Goal: Check status: Check status

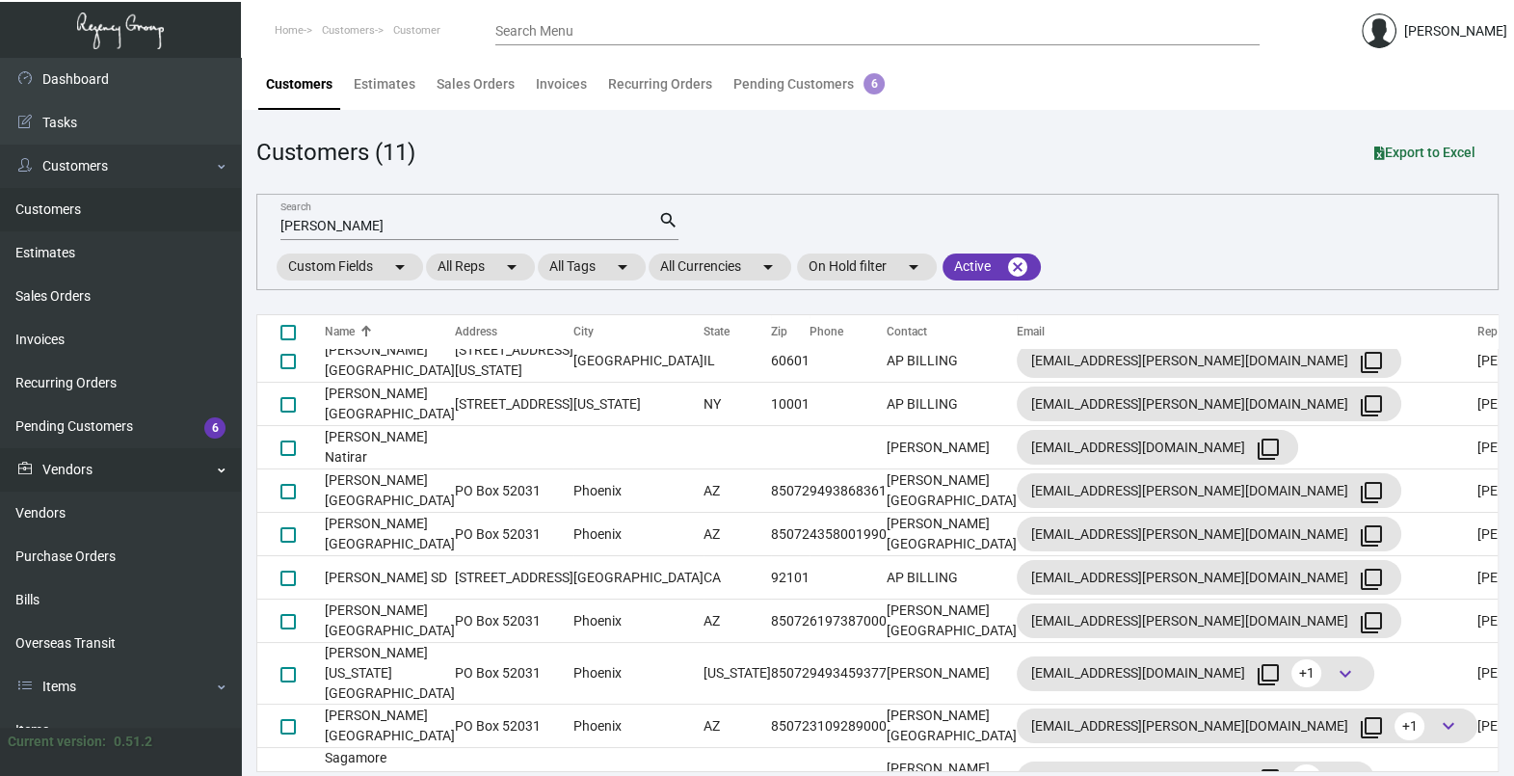
scroll to position [283, 0]
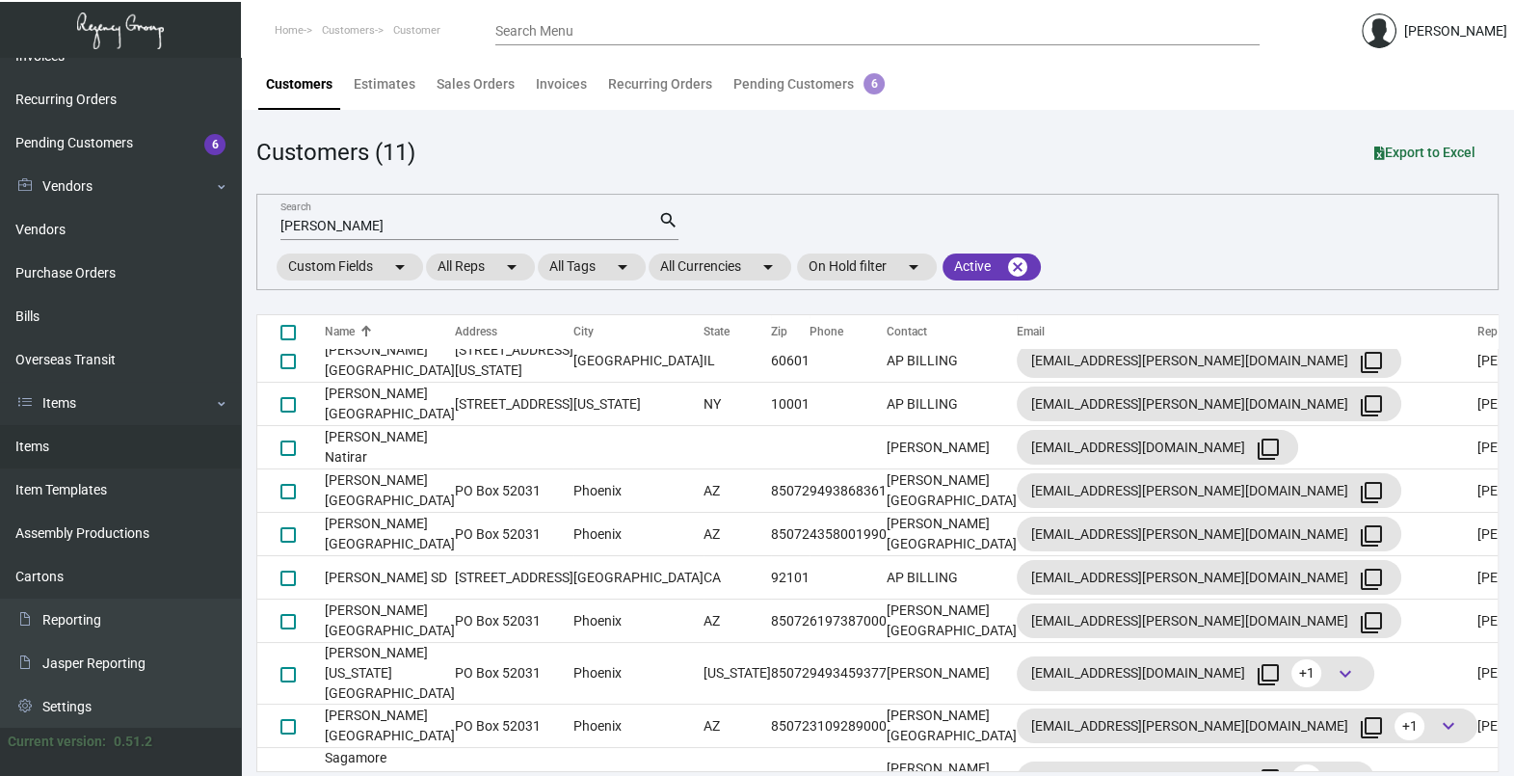
click at [68, 434] on link "Items" at bounding box center [120, 446] width 241 height 43
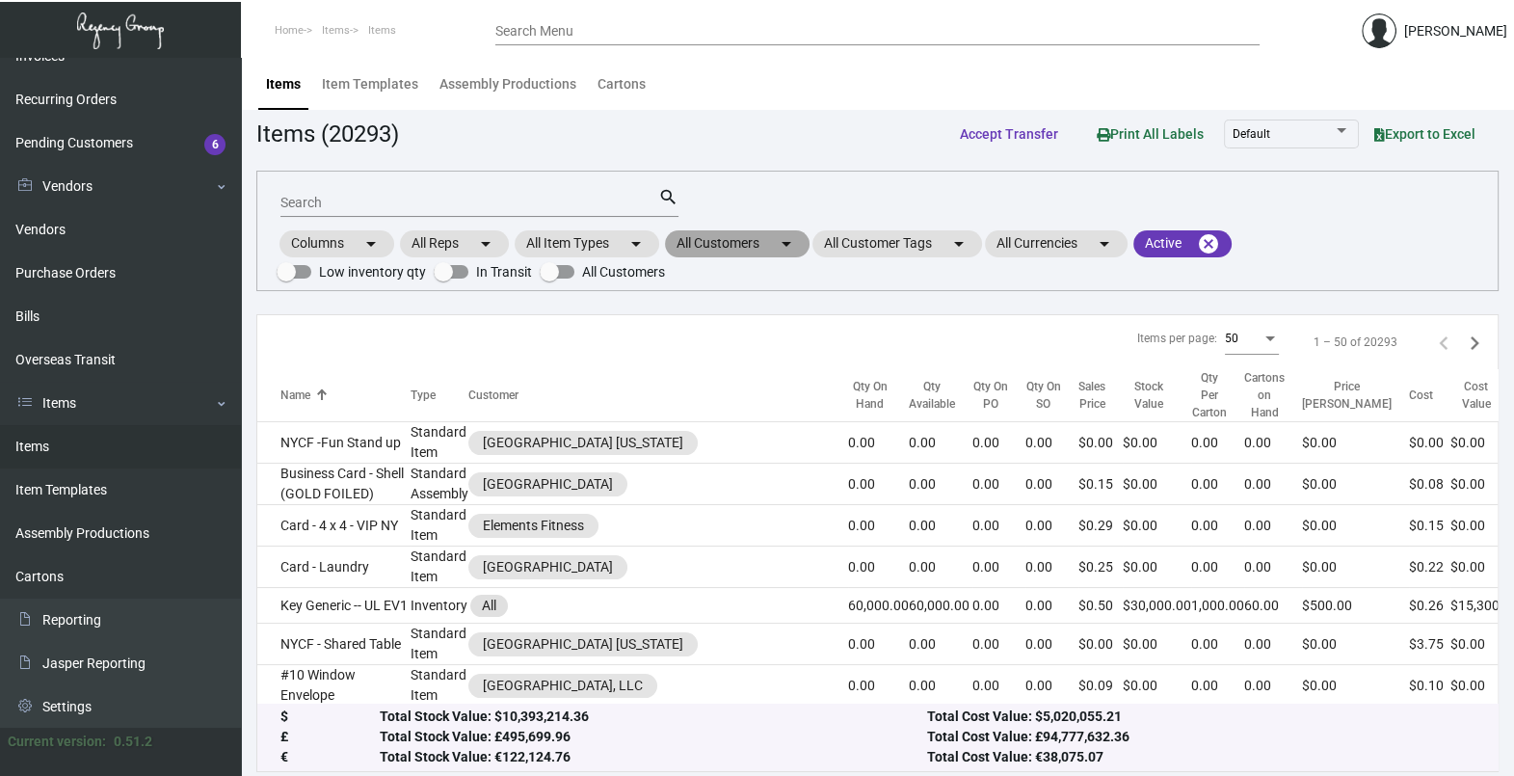
click at [730, 251] on mat-chip "All Customers arrow_drop_down" at bounding box center [737, 243] width 145 height 27
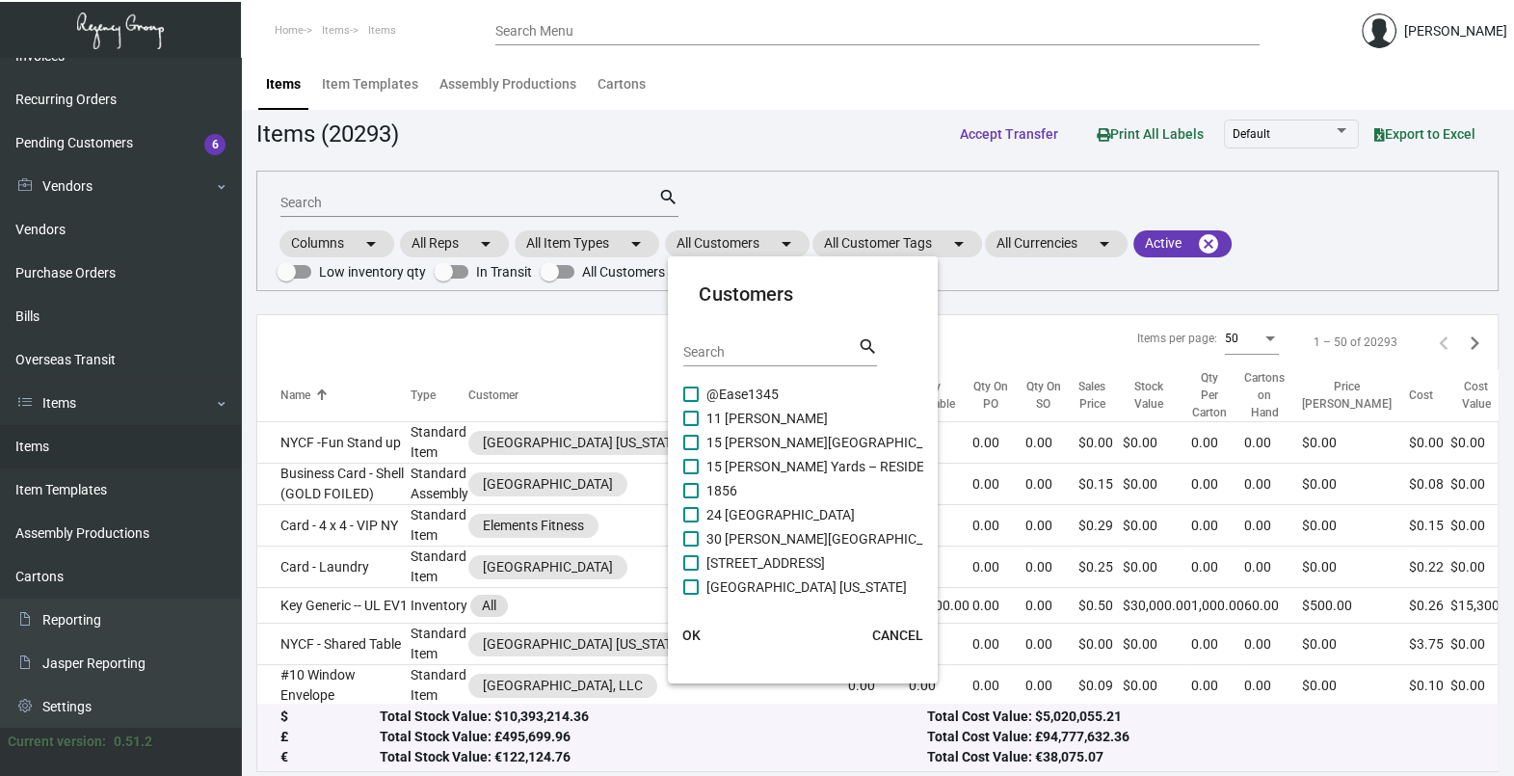
click at [707, 350] on input "Search" at bounding box center [769, 352] width 173 height 15
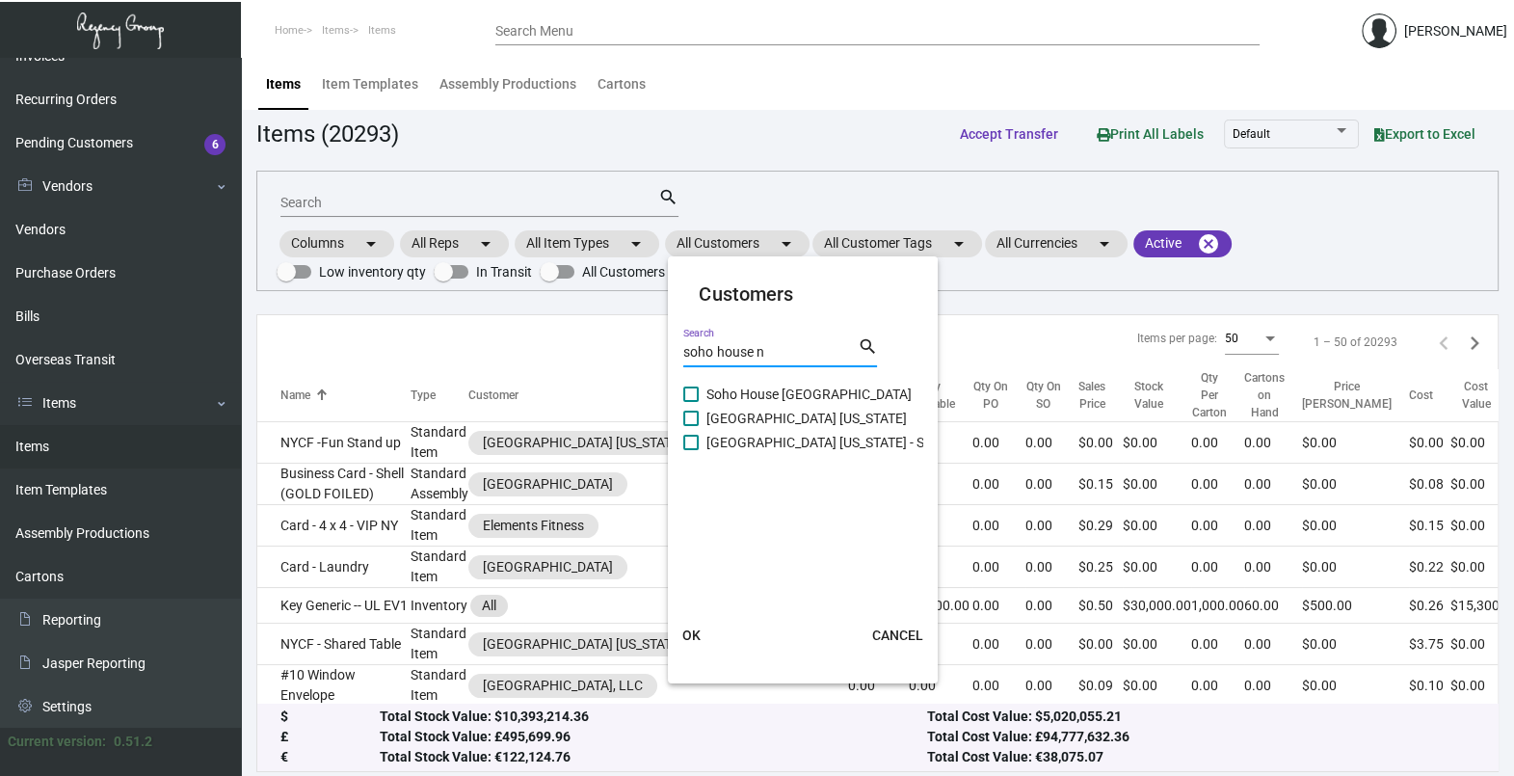
type input "soho house n"
click at [824, 419] on span "[GEOGRAPHIC_DATA] [US_STATE]" at bounding box center [806, 418] width 200 height 23
click at [691, 426] on input "[GEOGRAPHIC_DATA] [US_STATE]" at bounding box center [690, 426] width 1 height 1
checkbox input "true"
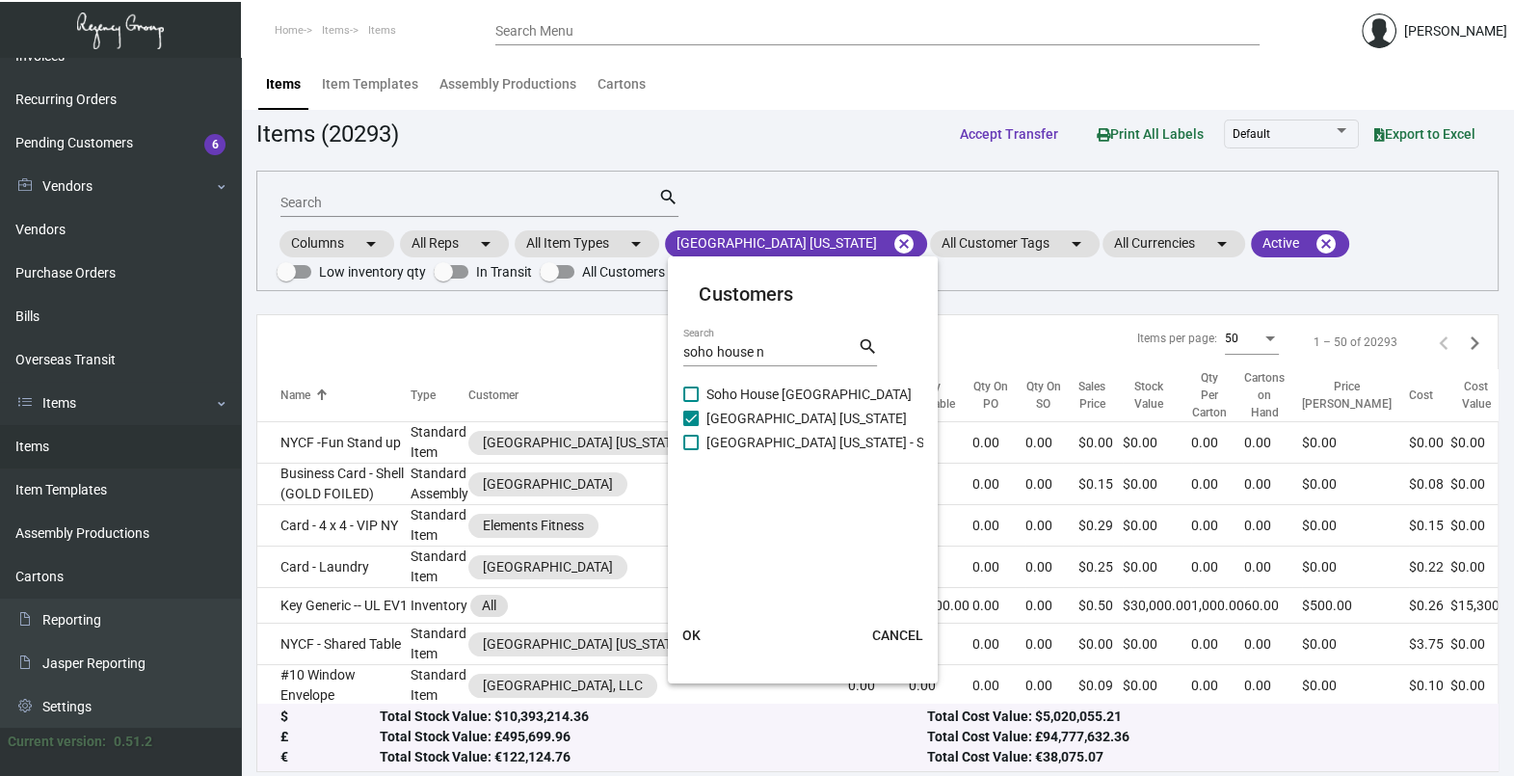
click at [701, 639] on button "OK" at bounding box center [691, 635] width 62 height 35
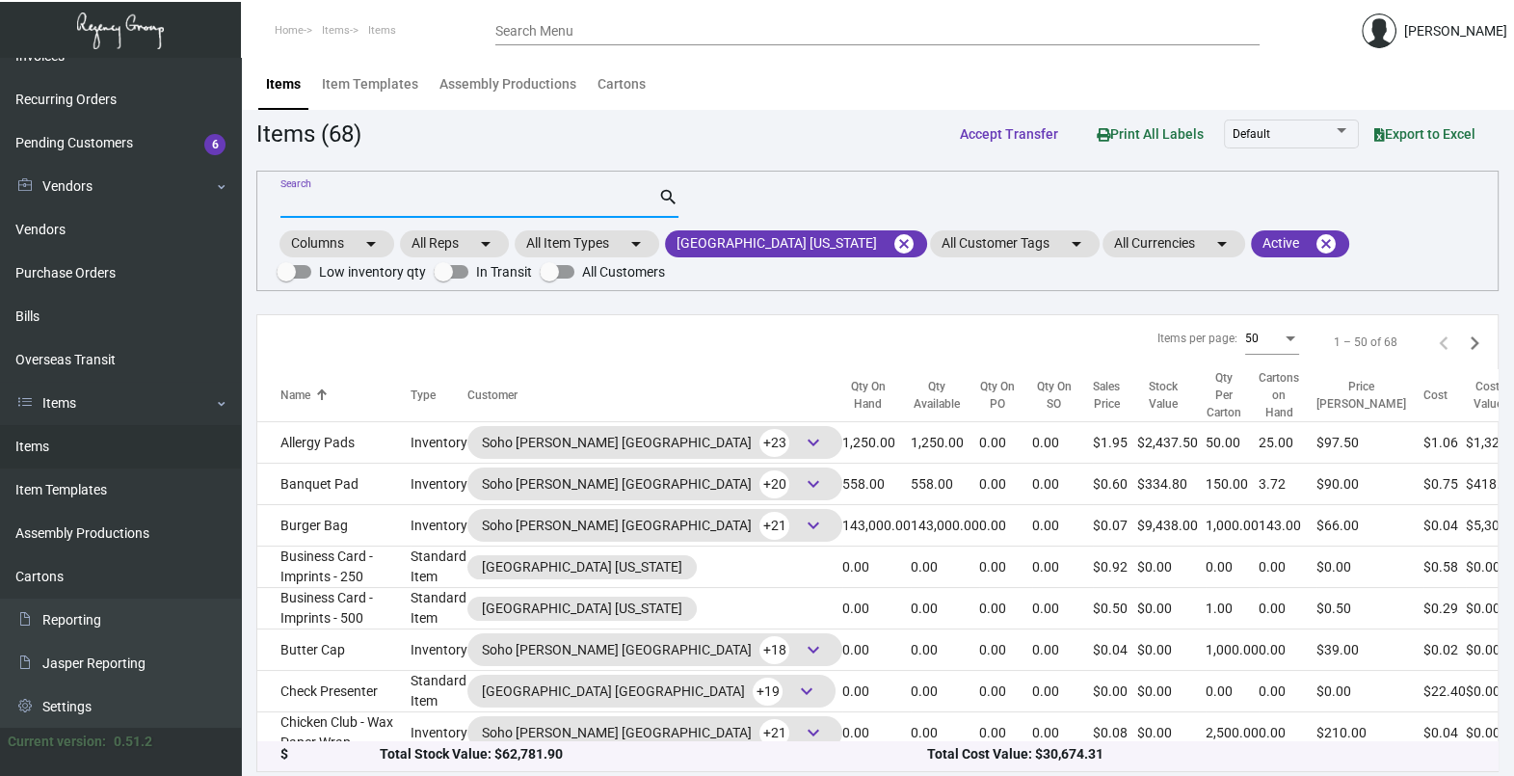
click at [359, 196] on input "Search" at bounding box center [469, 203] width 378 height 15
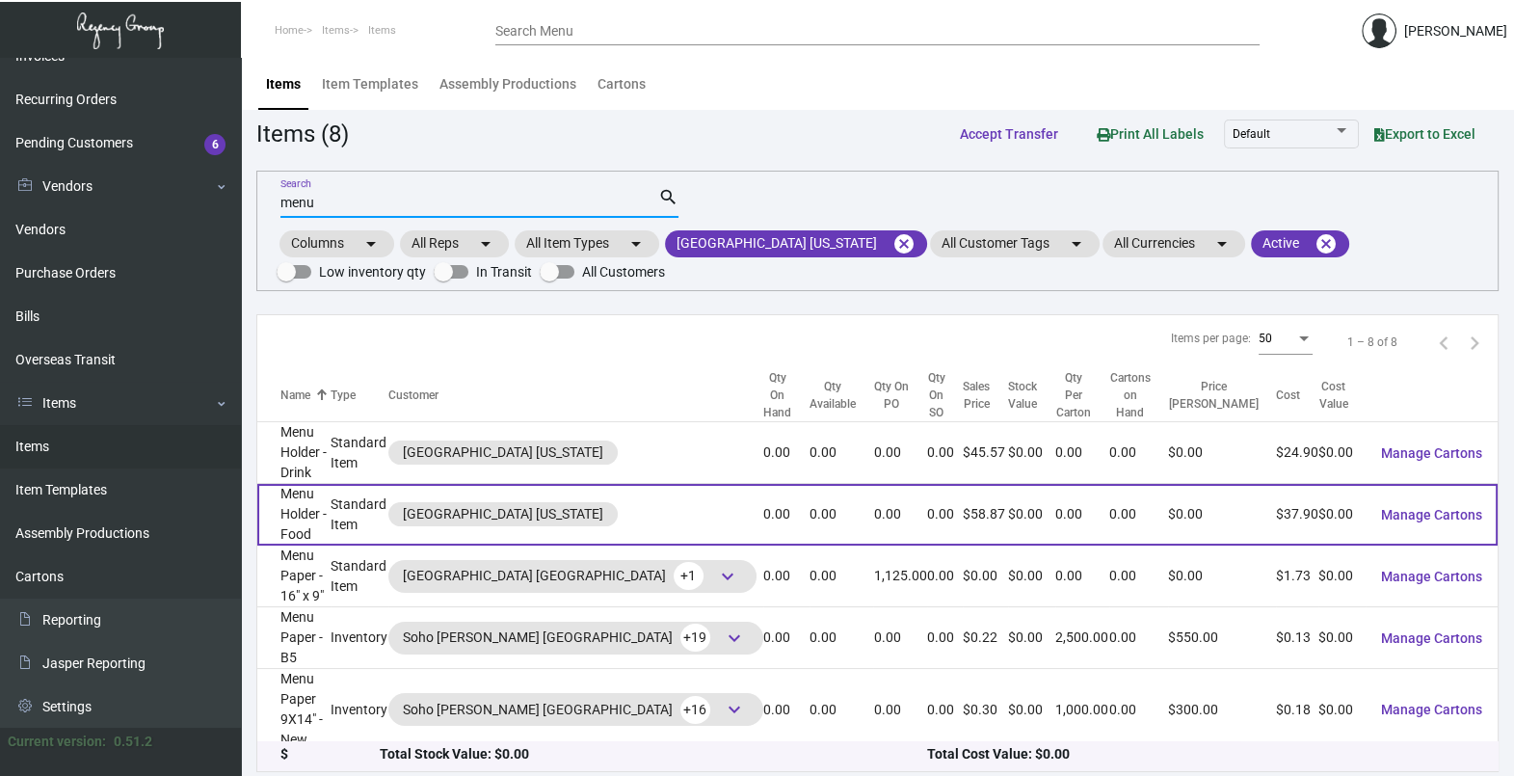
type input "menu"
click at [331, 484] on td "Menu Holder - Food" at bounding box center [293, 515] width 73 height 62
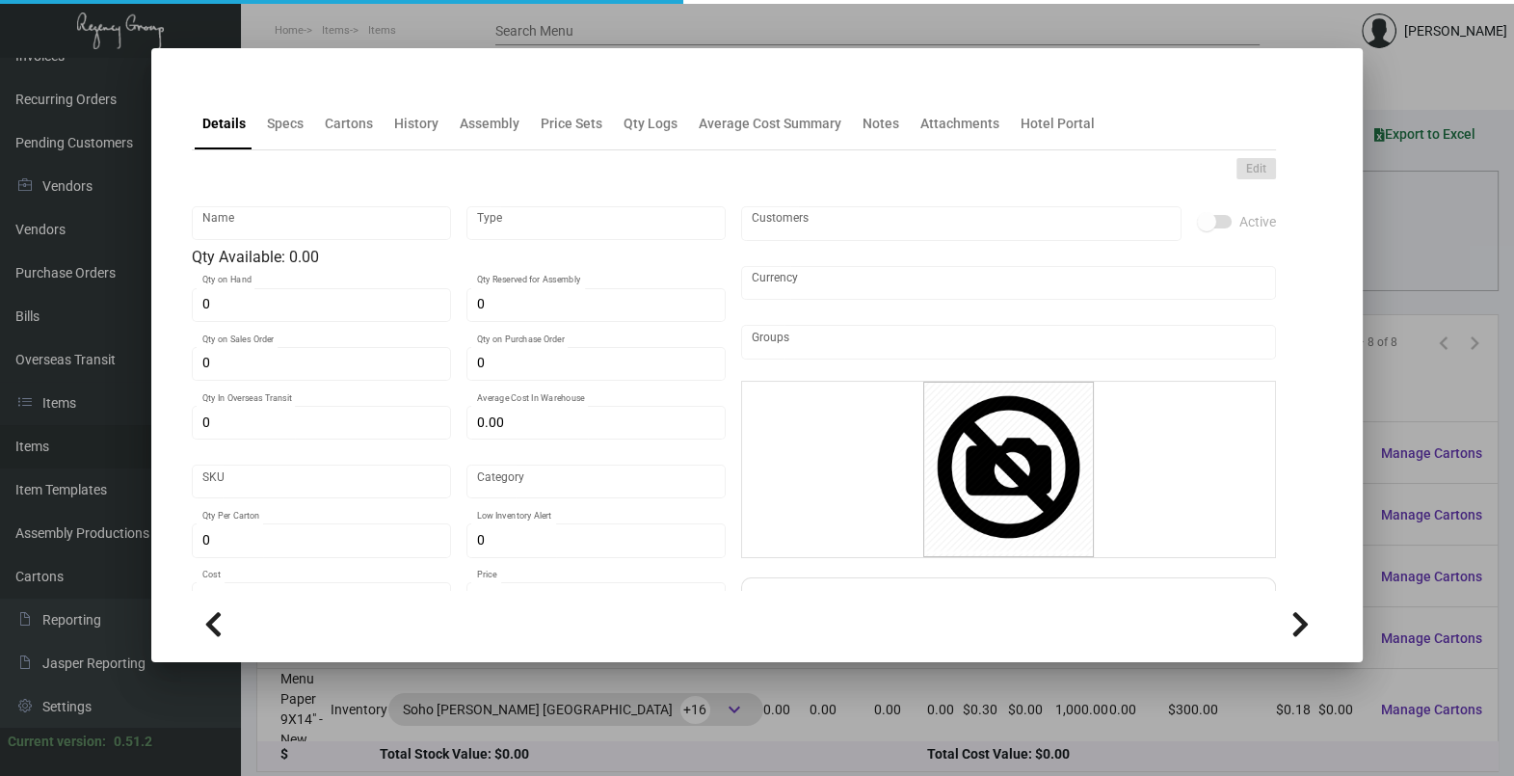
type input "Menu Holder - Food"
type input "Standard Item"
type input "$ 0.00"
type input "Standard"
type input "$ 37.90"
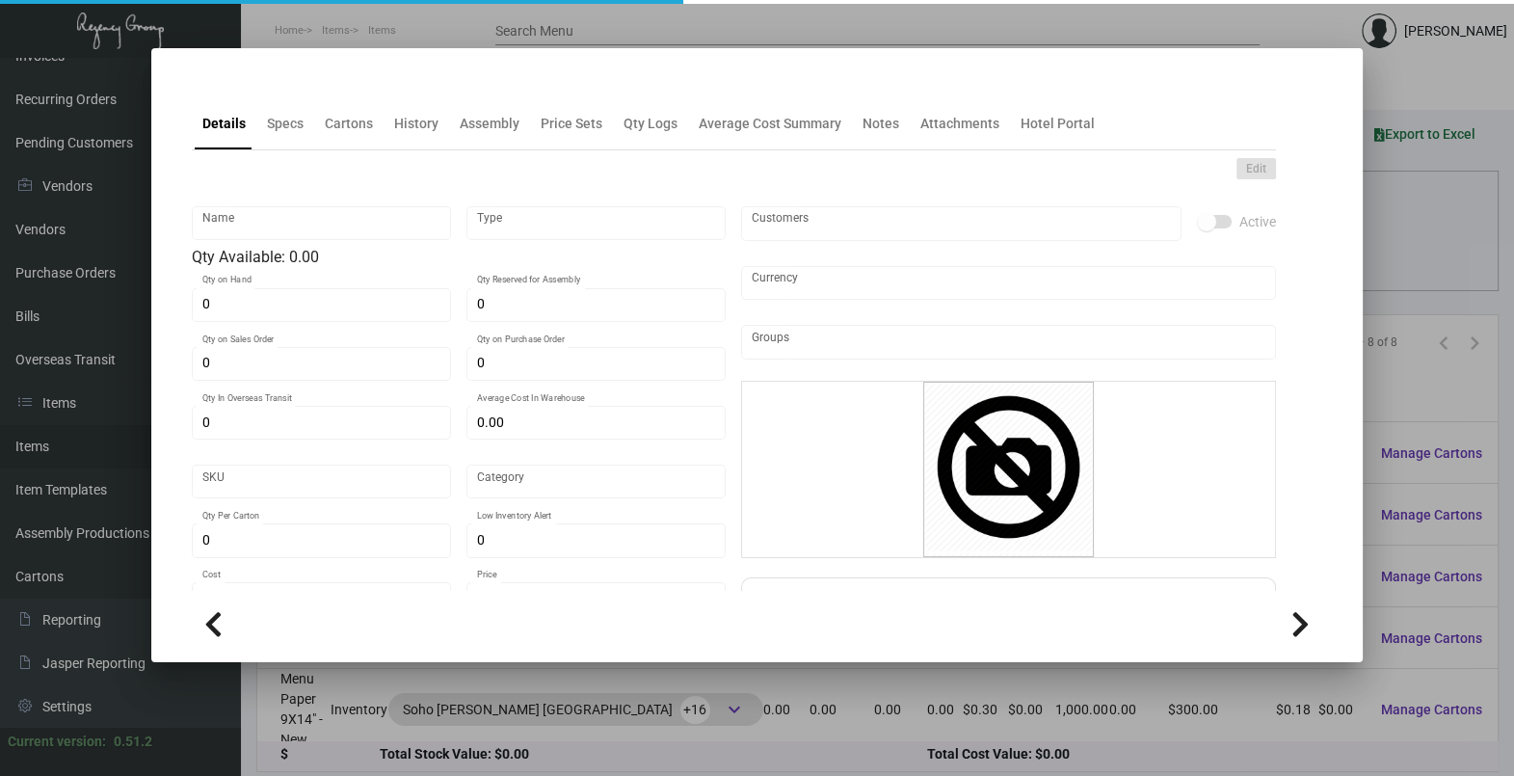
type input "$ 58.87"
checkbox input "true"
type input "United States Dollar $"
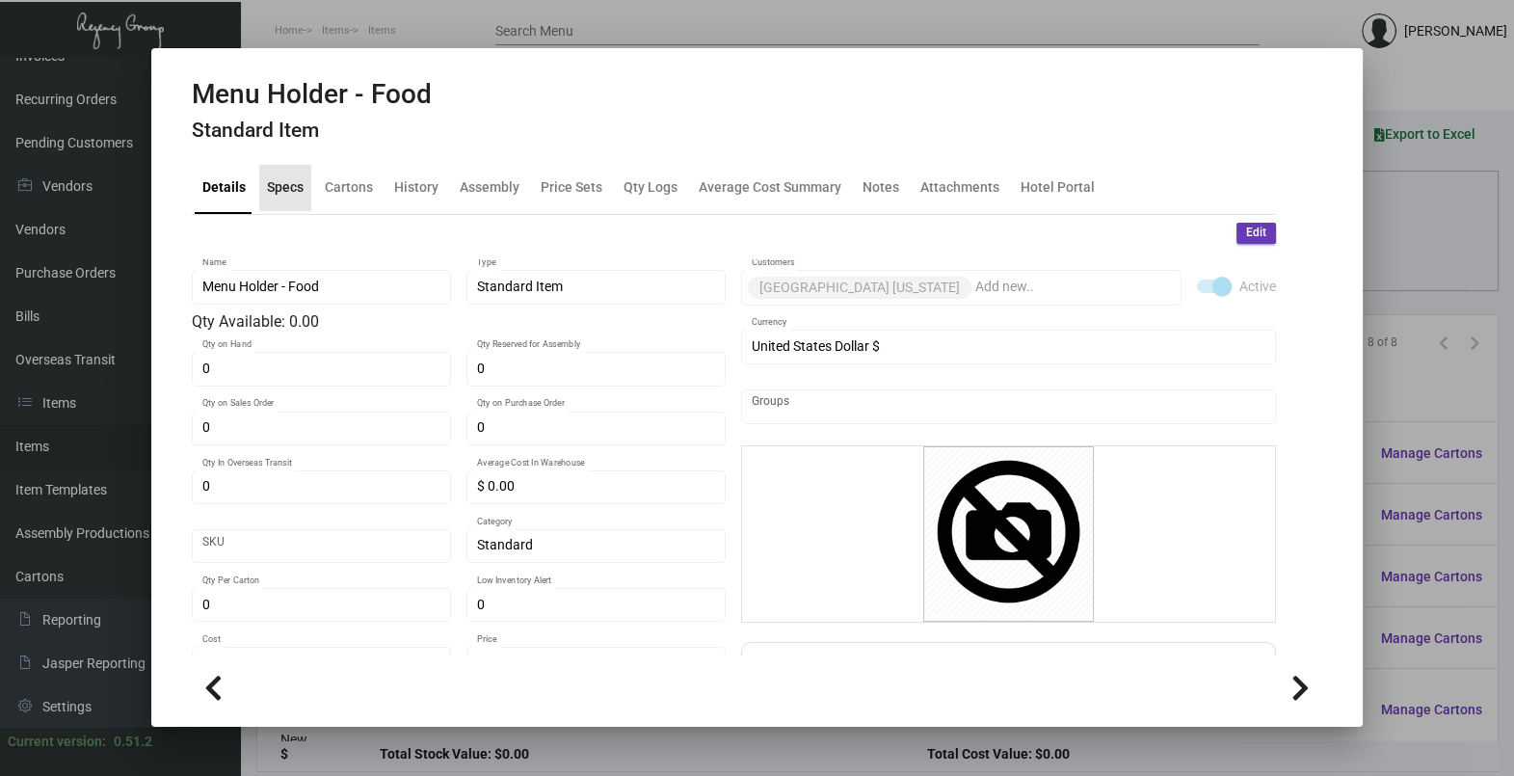
click at [294, 202] on div "Specs" at bounding box center [285, 188] width 52 height 46
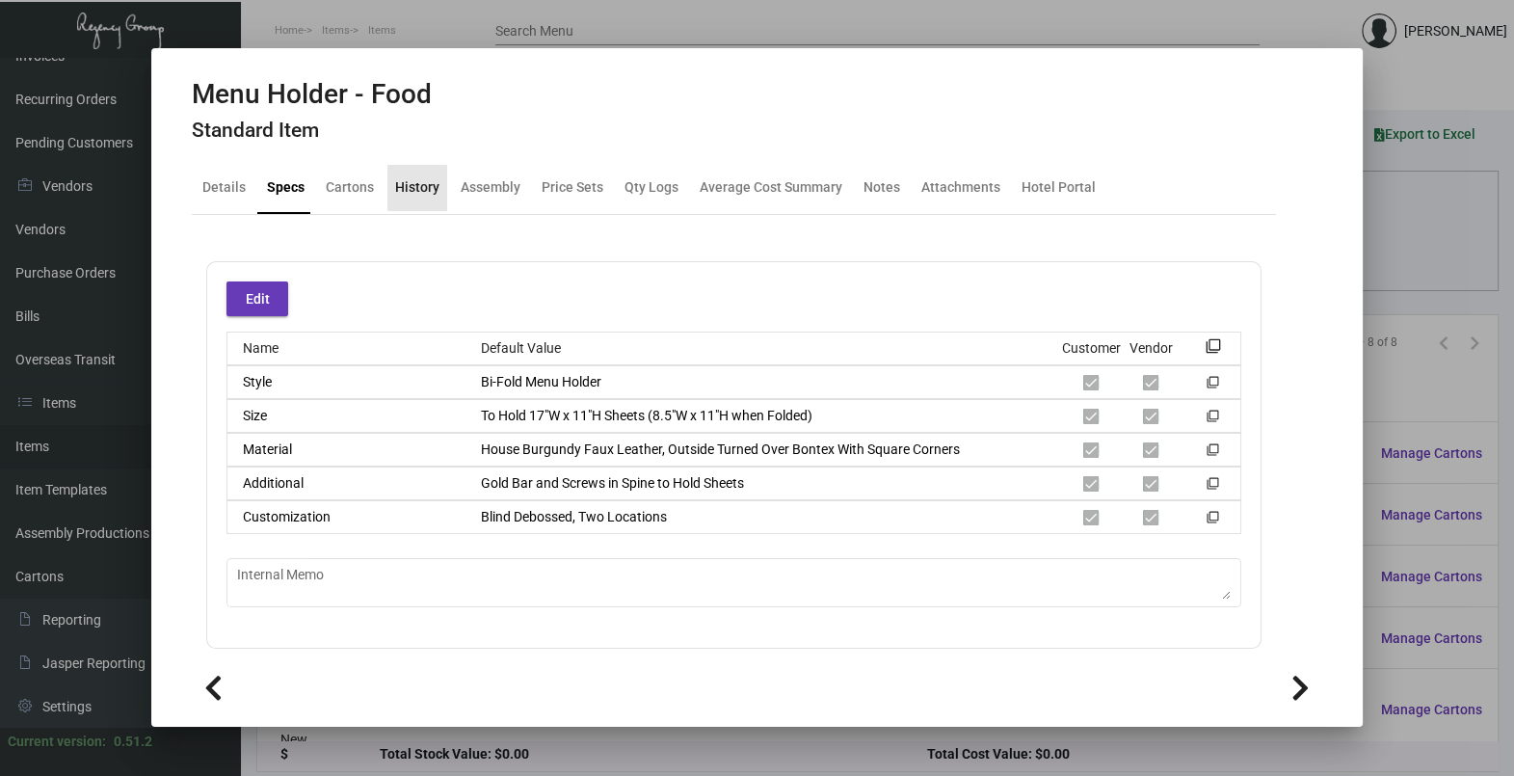
click at [399, 193] on div "History" at bounding box center [417, 187] width 44 height 20
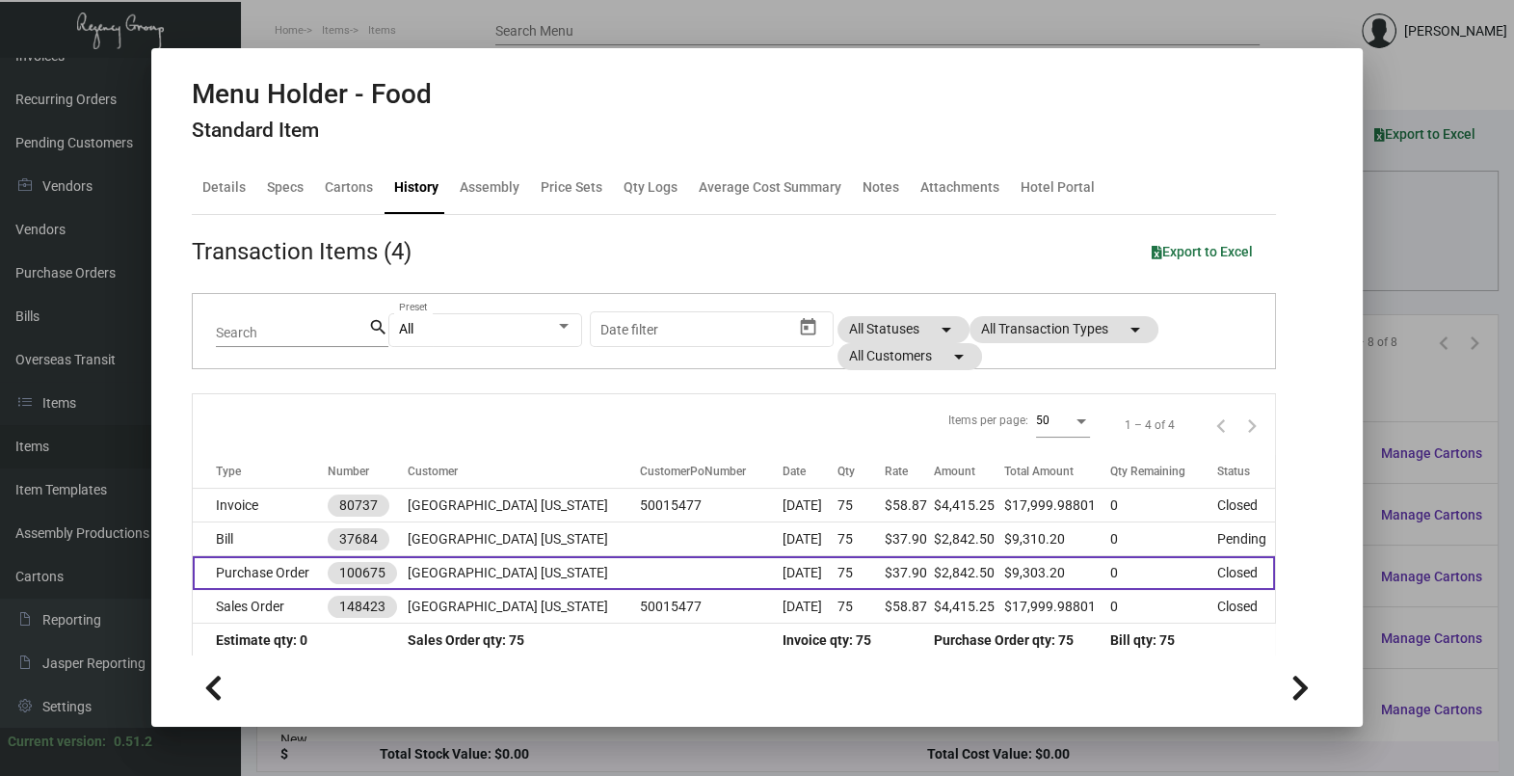
click at [487, 564] on td "[GEOGRAPHIC_DATA] [US_STATE]" at bounding box center [524, 573] width 232 height 34
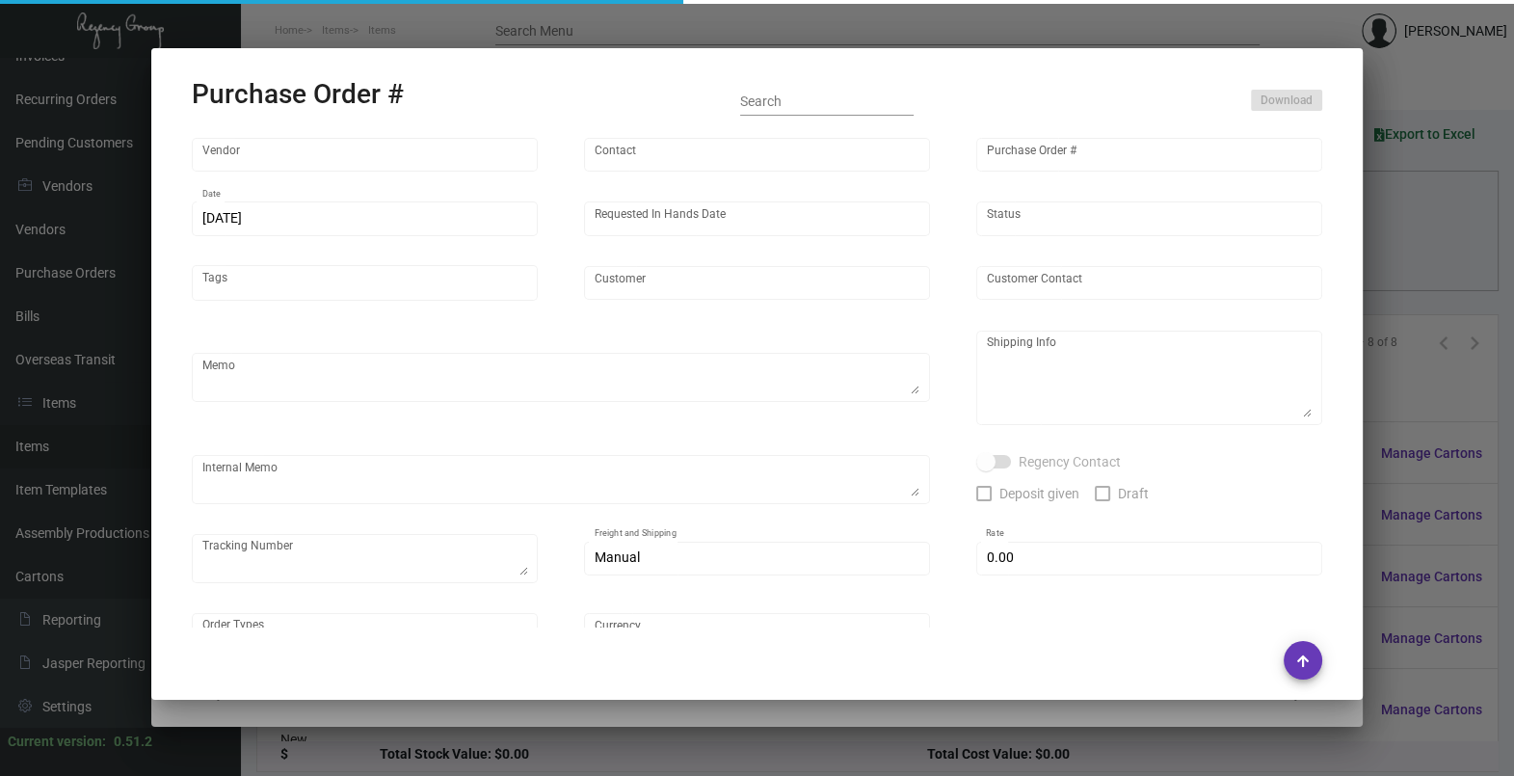
type input "Brandmuscle"
type input "[PERSON_NAME]"
type input "100675"
type input "[DATE]"
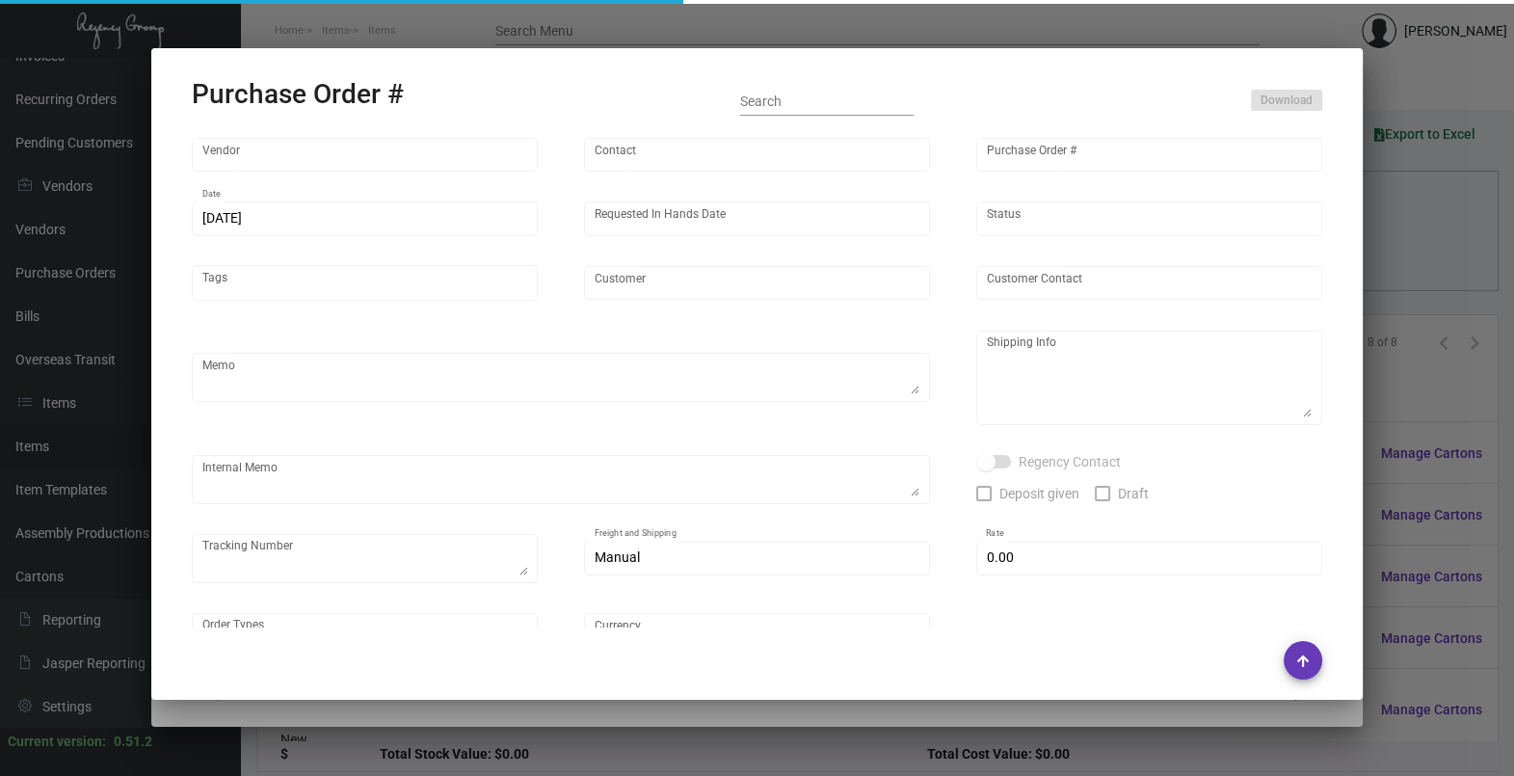
type input "[GEOGRAPHIC_DATA] [US_STATE]"
type input "[PERSON_NAME]"
type textarea "[PERSON_NAME] Soho House [US_STATE] [STREET_ADDRESS][US_STATE]"
type textarea "BLIND Ship via UPS Ground Acct# 1AY276."
type input "$ 0.00"
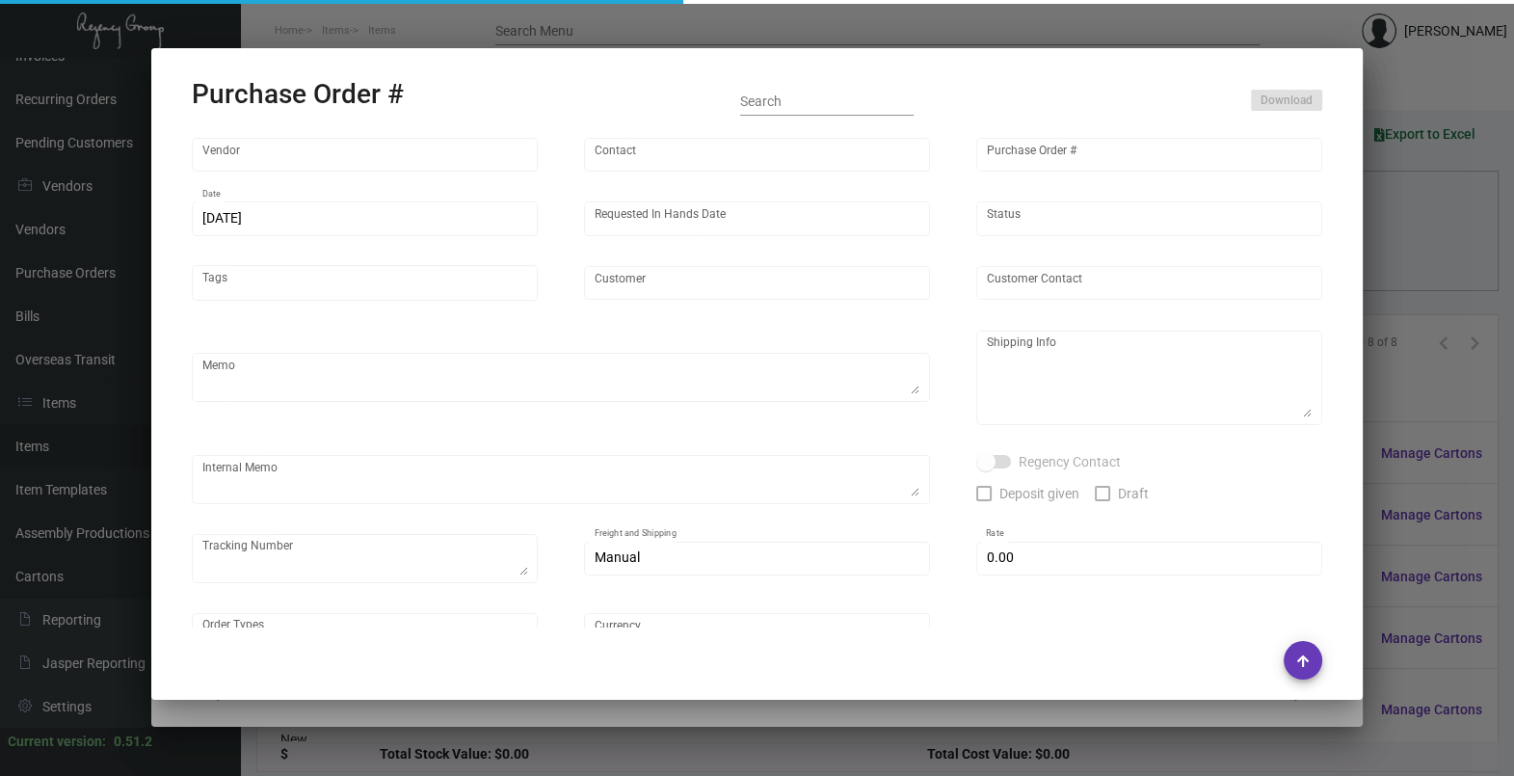
type input "United States Dollar $"
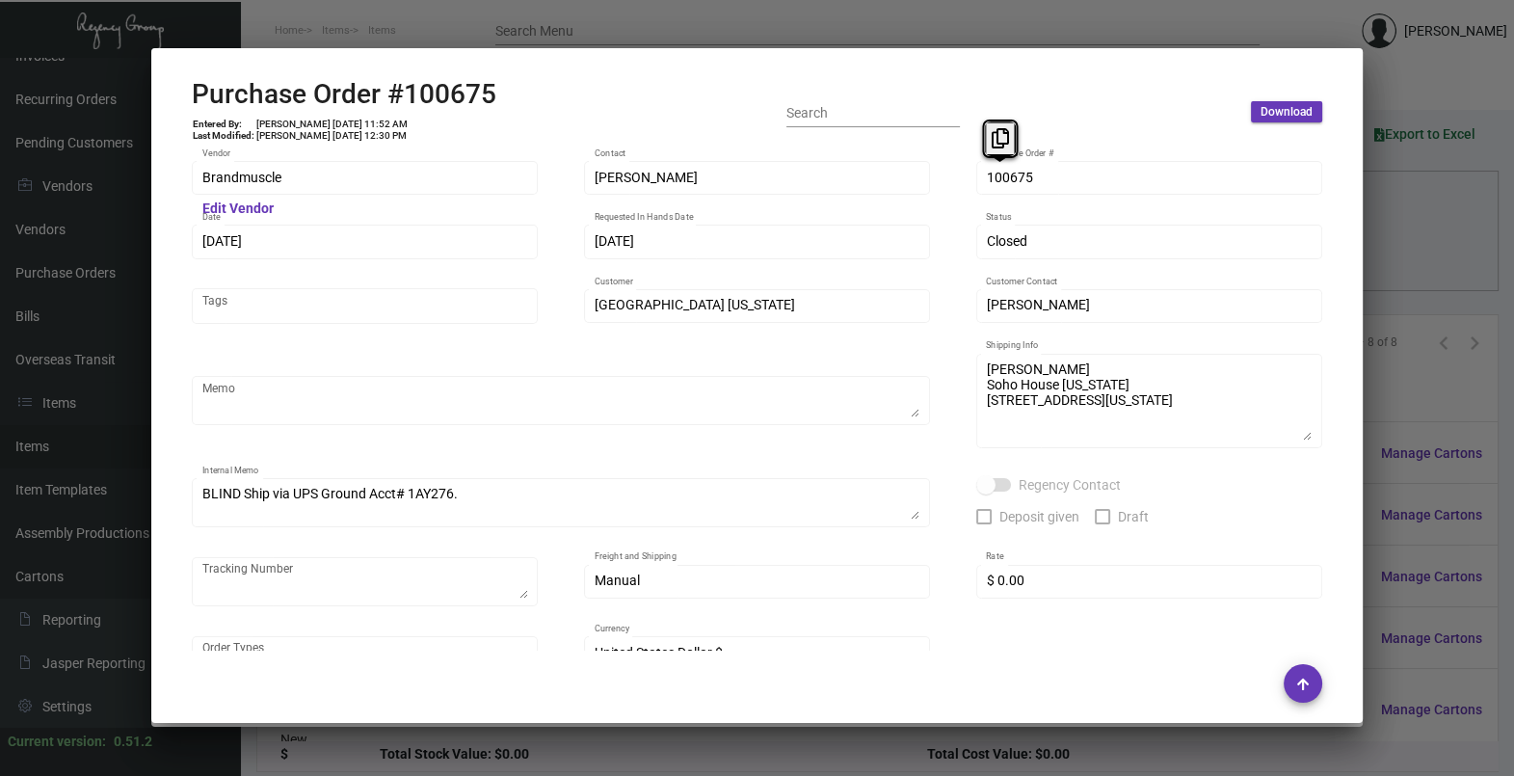
drag, startPoint x: 985, startPoint y: 179, endPoint x: 982, endPoint y: 140, distance: 39.6
click at [987, 141] on button at bounding box center [1000, 138] width 32 height 35
drag, startPoint x: 249, startPoint y: 239, endPoint x: 230, endPoint y: 201, distance: 41.8
click at [230, 201] on icon at bounding box center [227, 203] width 17 height 20
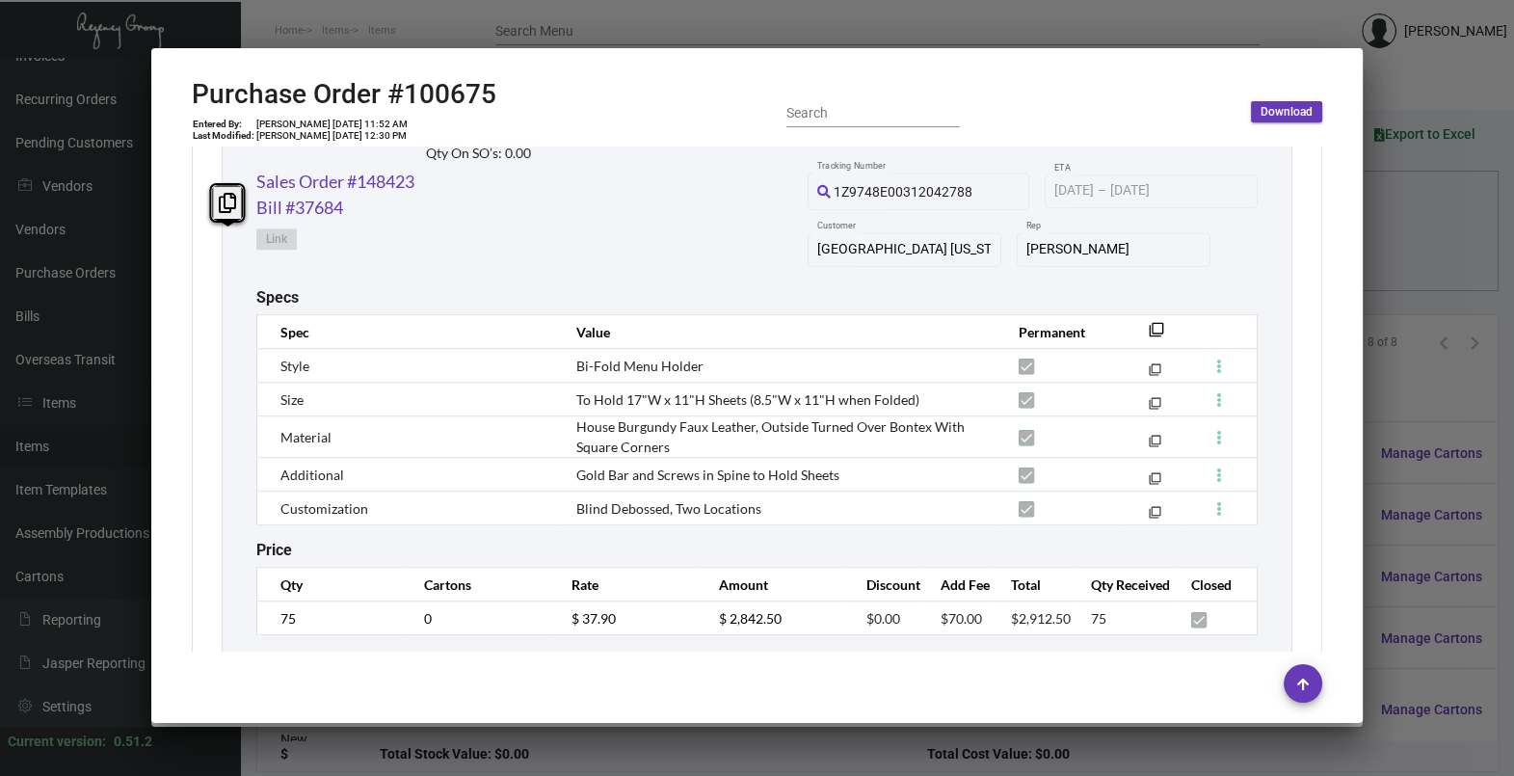
scroll to position [1736, 0]
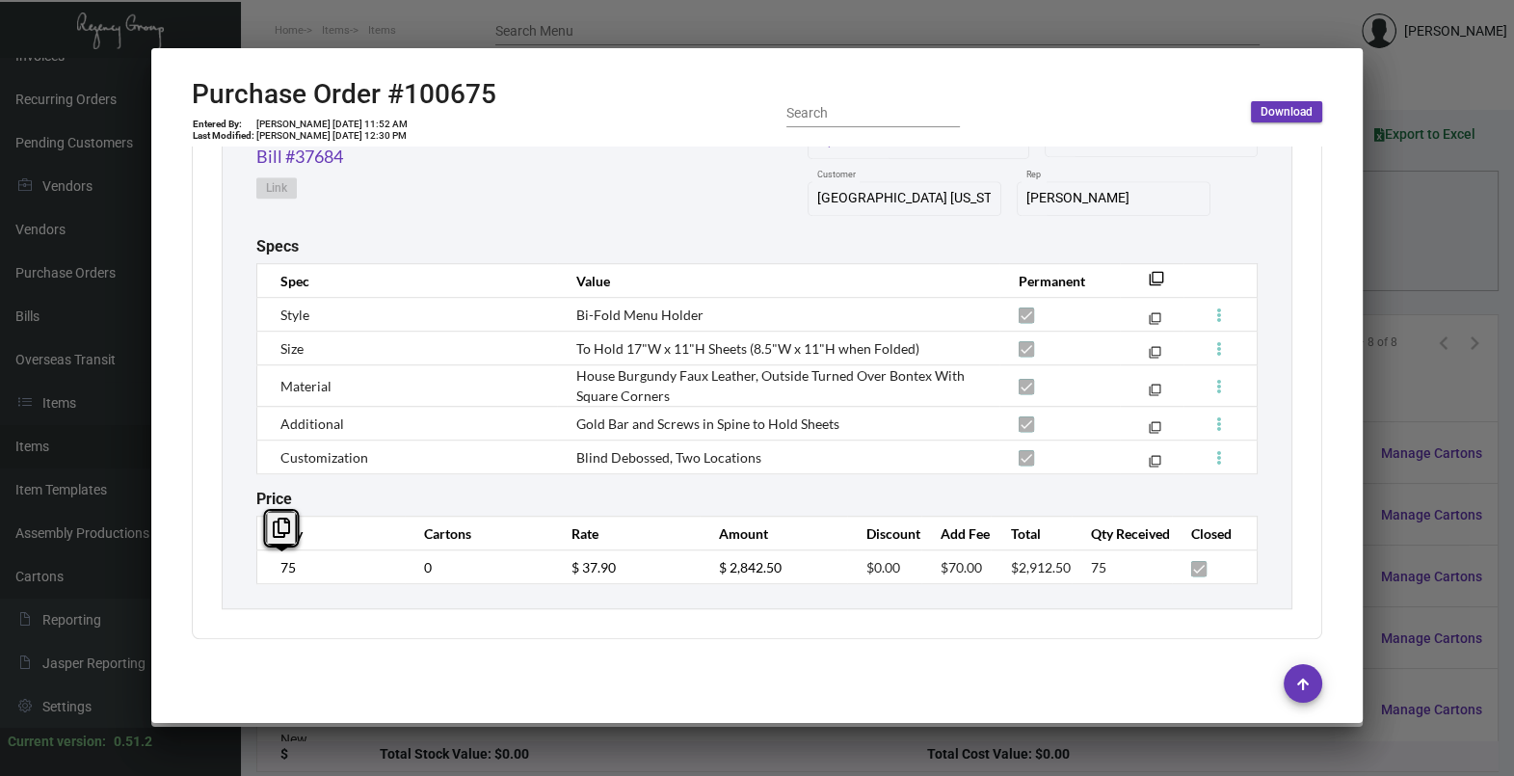
click at [266, 569] on td "75" at bounding box center [330, 567] width 147 height 34
click at [552, 563] on td "$ 37.90" at bounding box center [625, 567] width 147 height 34
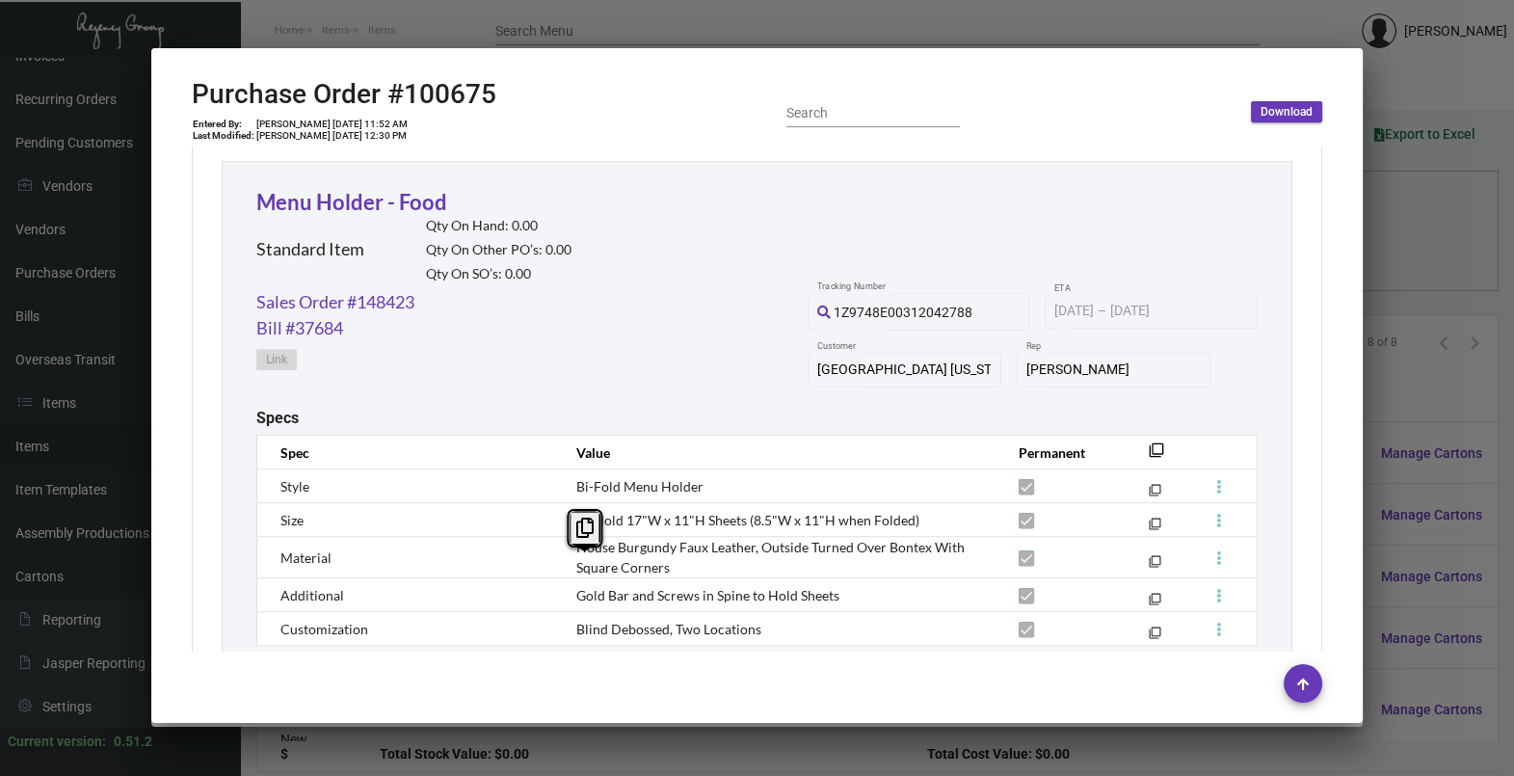
scroll to position [1495, 0]
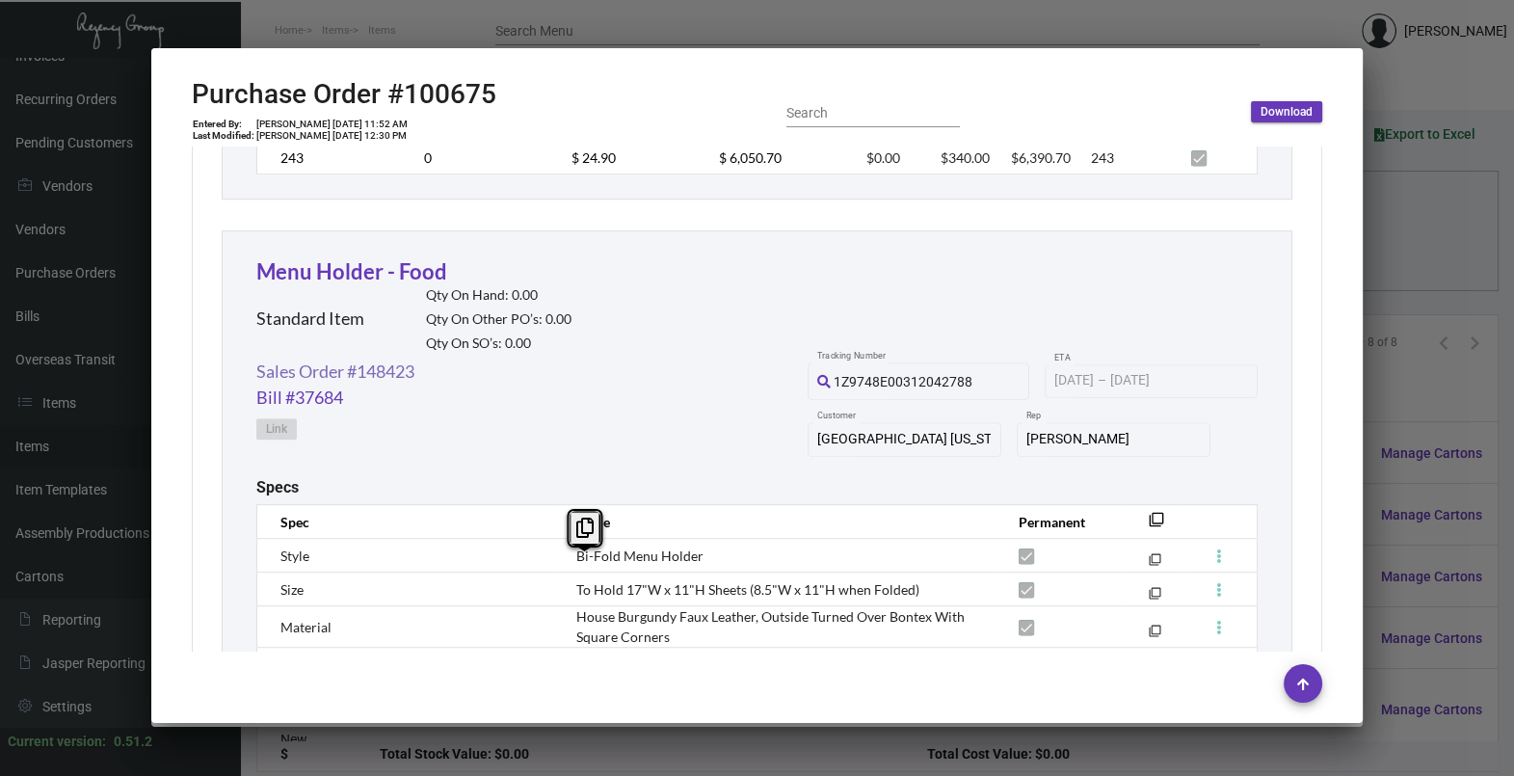
click at [348, 371] on link "Sales Order #148423" at bounding box center [335, 371] width 158 height 26
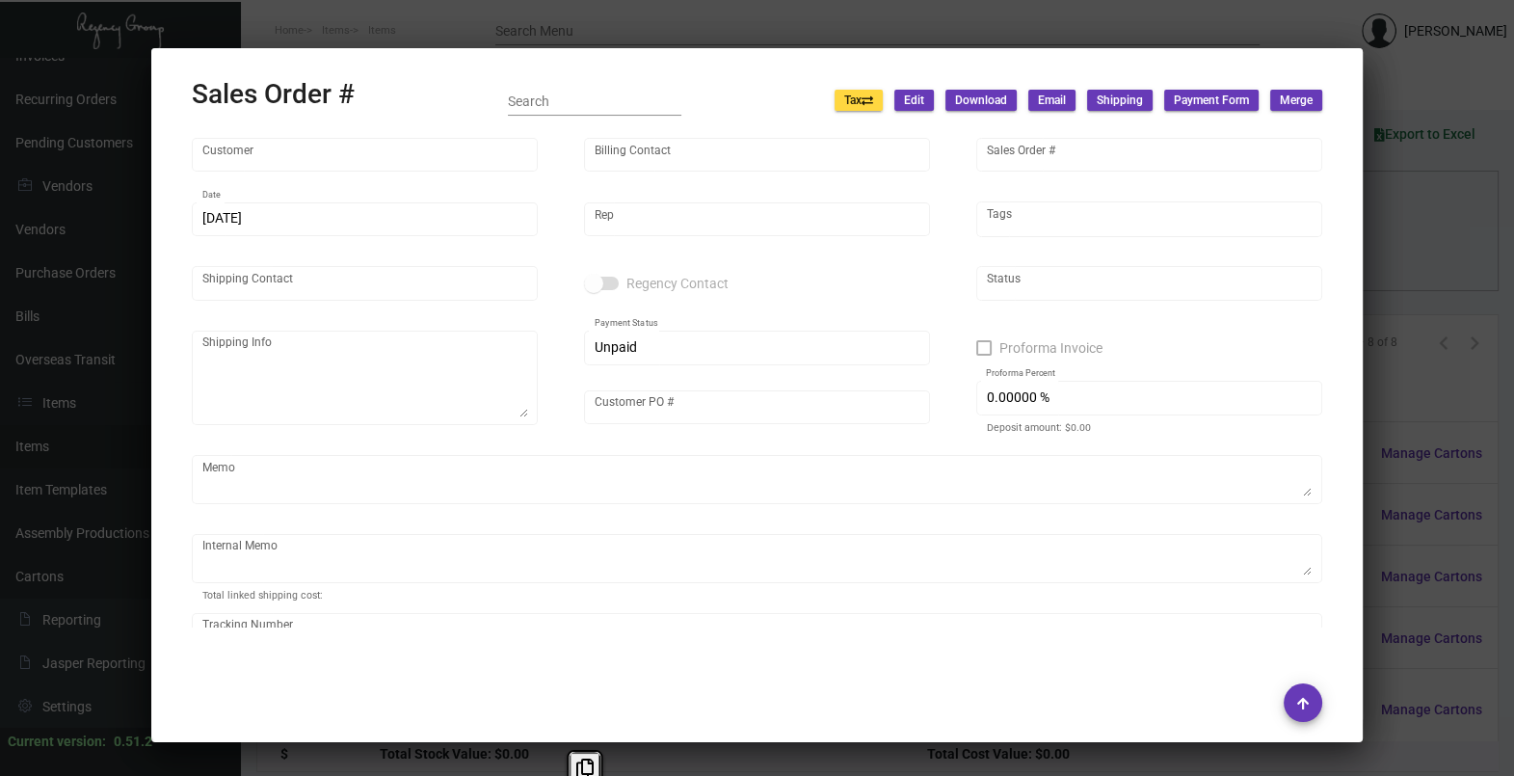
type input "[GEOGRAPHIC_DATA] [US_STATE]"
type input "INVOICES ONLY"
type input "148423"
type input "[DATE]"
type input "[PERSON_NAME]"
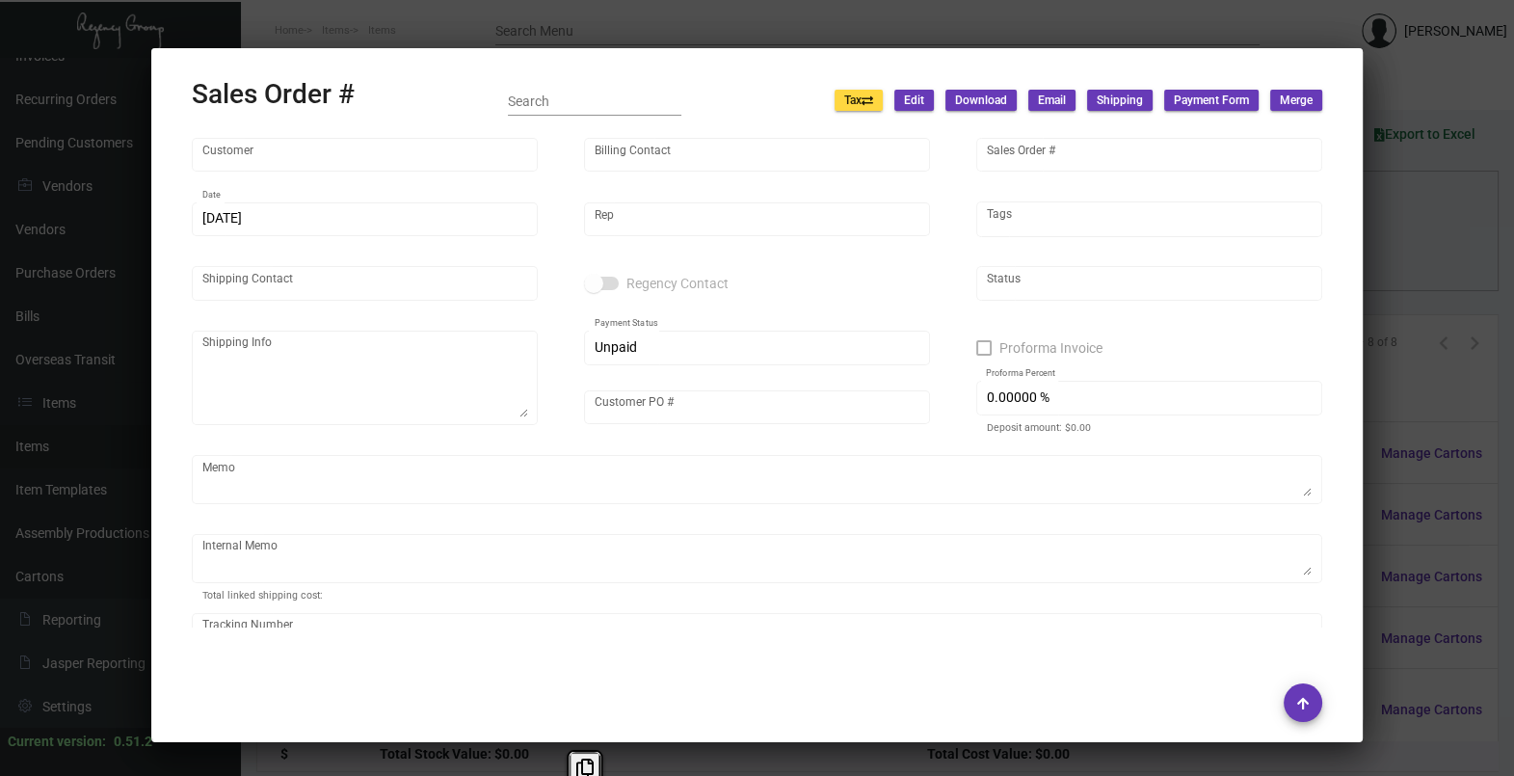
type input "[PERSON_NAME]"
type textarea "[PERSON_NAME] Soho House [US_STATE] [STREET_ADDRESS][US_STATE]"
type input "50015477"
type input "United States Dollar $"
type input "$ 647.95"
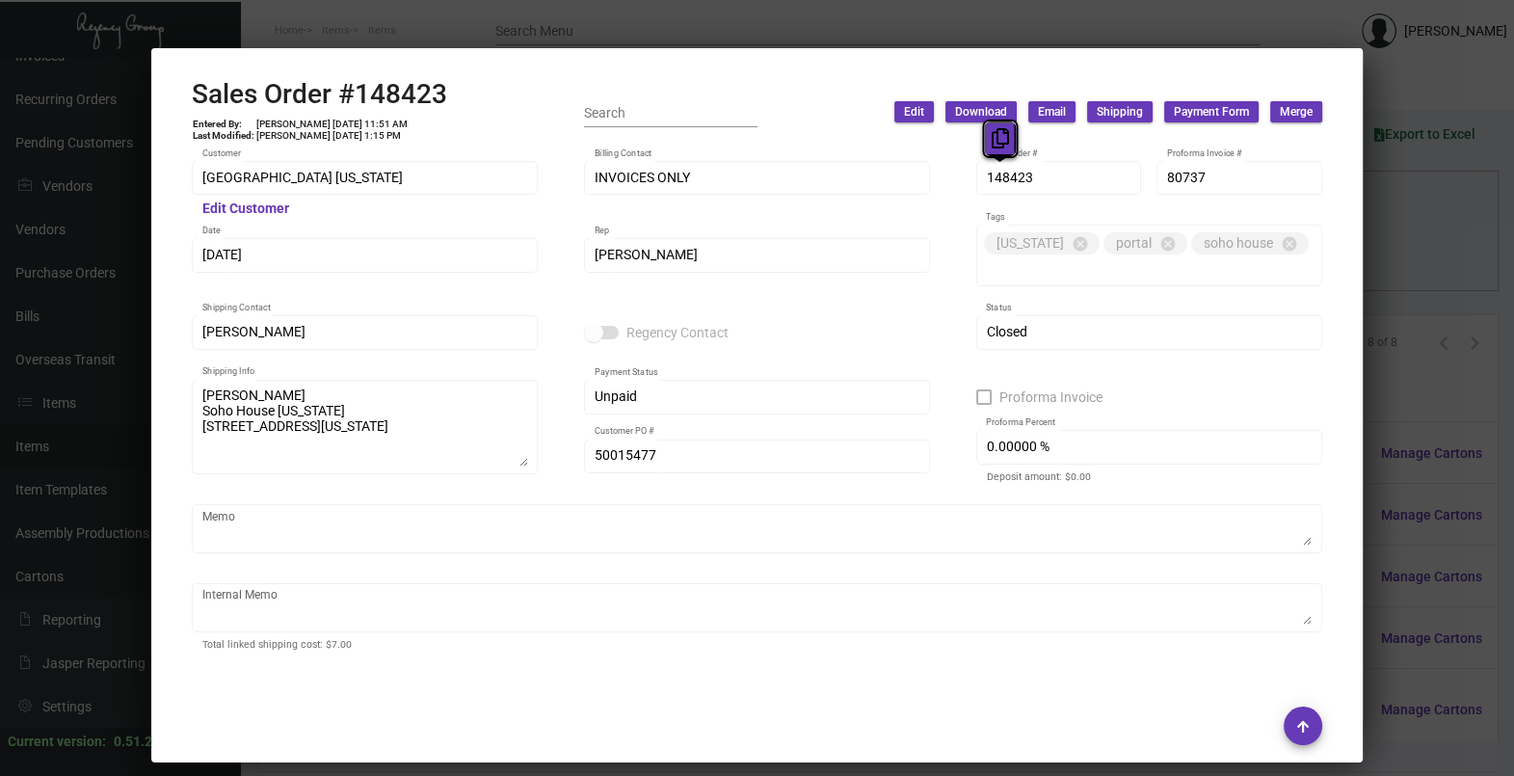
drag, startPoint x: 994, startPoint y: 172, endPoint x: 988, endPoint y: 140, distance: 33.4
click at [988, 140] on button at bounding box center [1000, 138] width 32 height 35
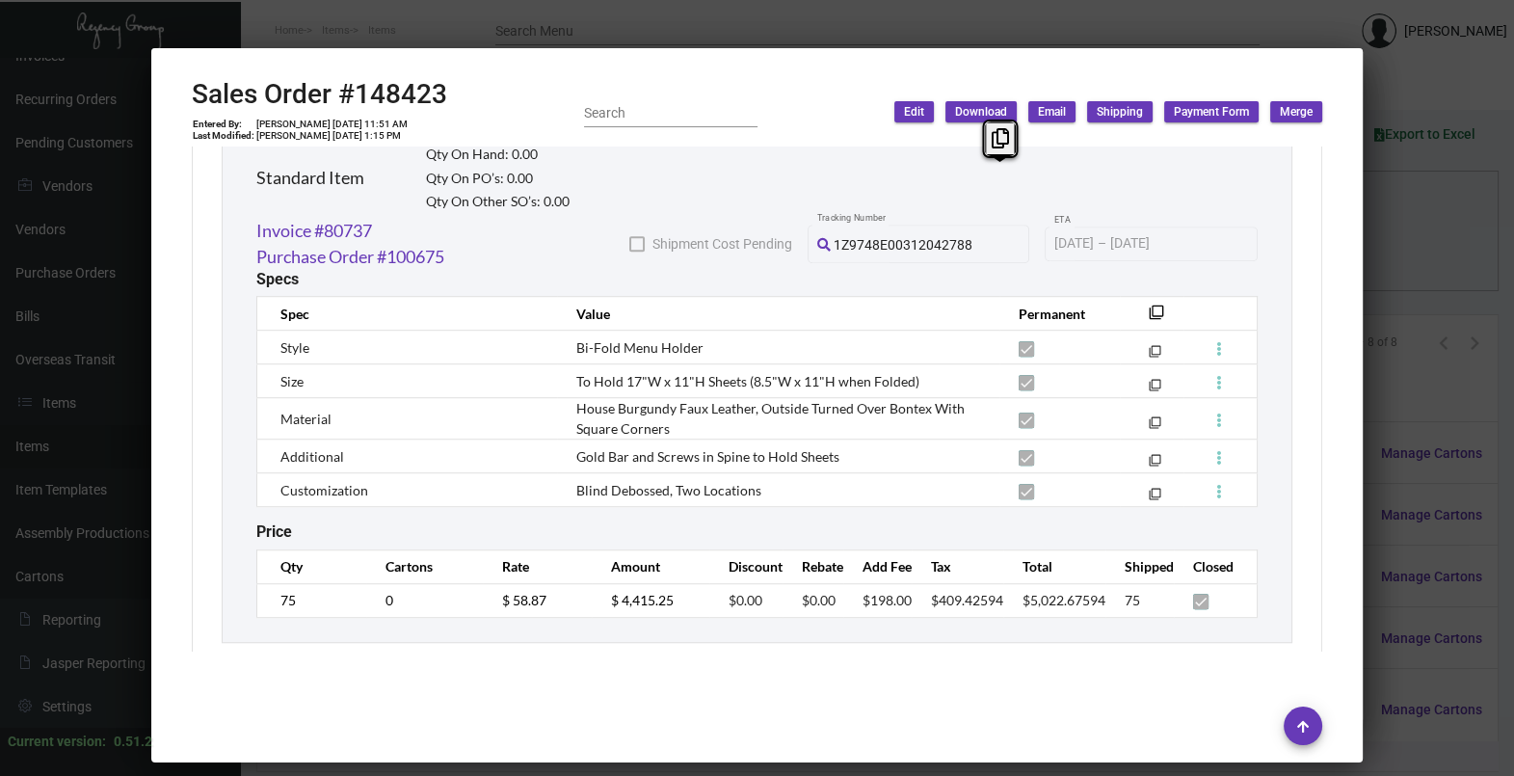
scroll to position [1778, 0]
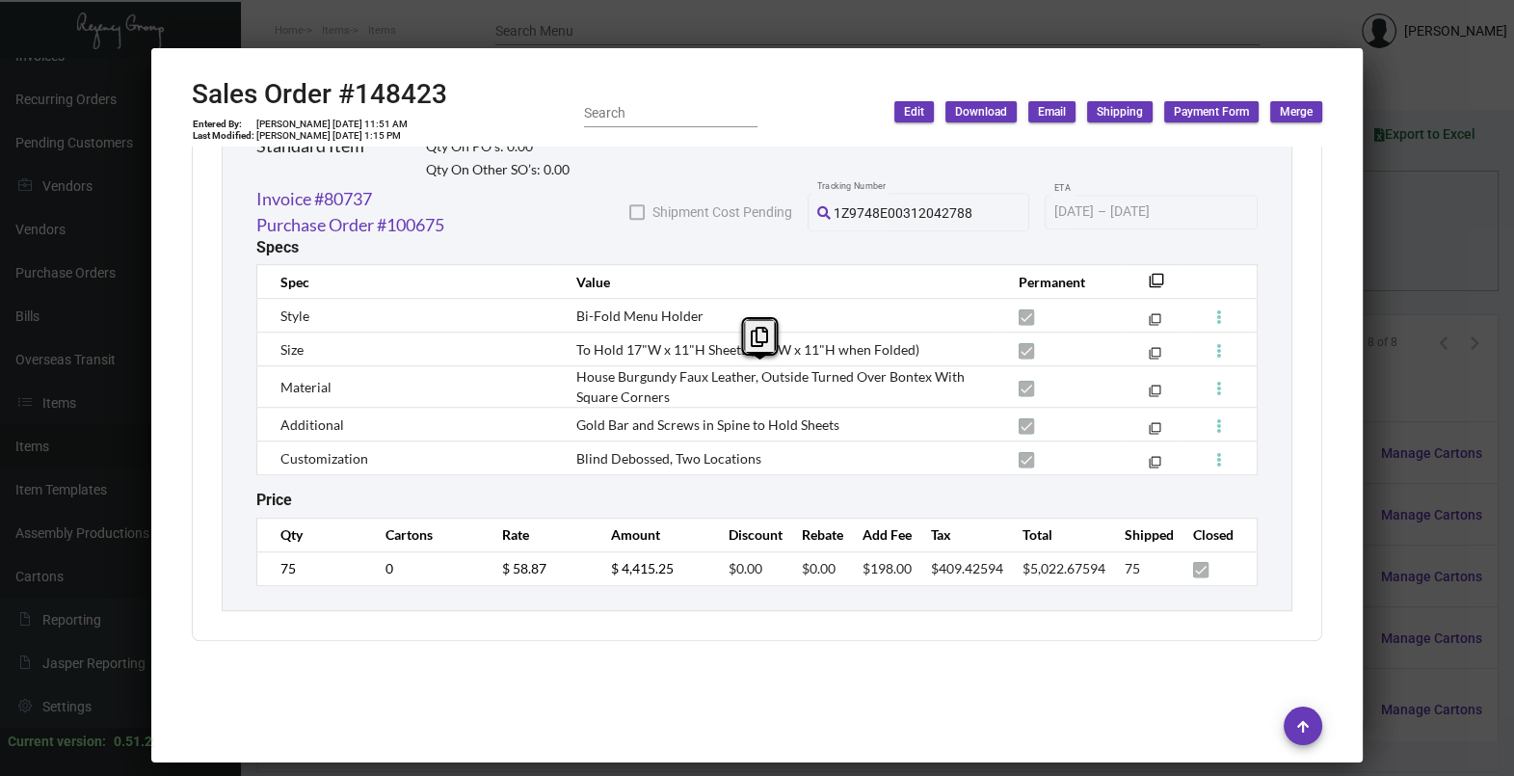
copy span "House Burgundy Faux Leather, Outside Turned Over Bontex With Square Corners"
drag, startPoint x: 656, startPoint y: 390, endPoint x: 562, endPoint y: 384, distance: 94.6
click at [562, 384] on td "House Burgundy Faux Leather, Outside Turned Over Bontex With Square Corners" at bounding box center [778, 386] width 442 height 41
copy span "Gold Bar and Screws in Spine to Hold Sheets"
drag, startPoint x: 828, startPoint y: 424, endPoint x: 559, endPoint y: 419, distance: 268.9
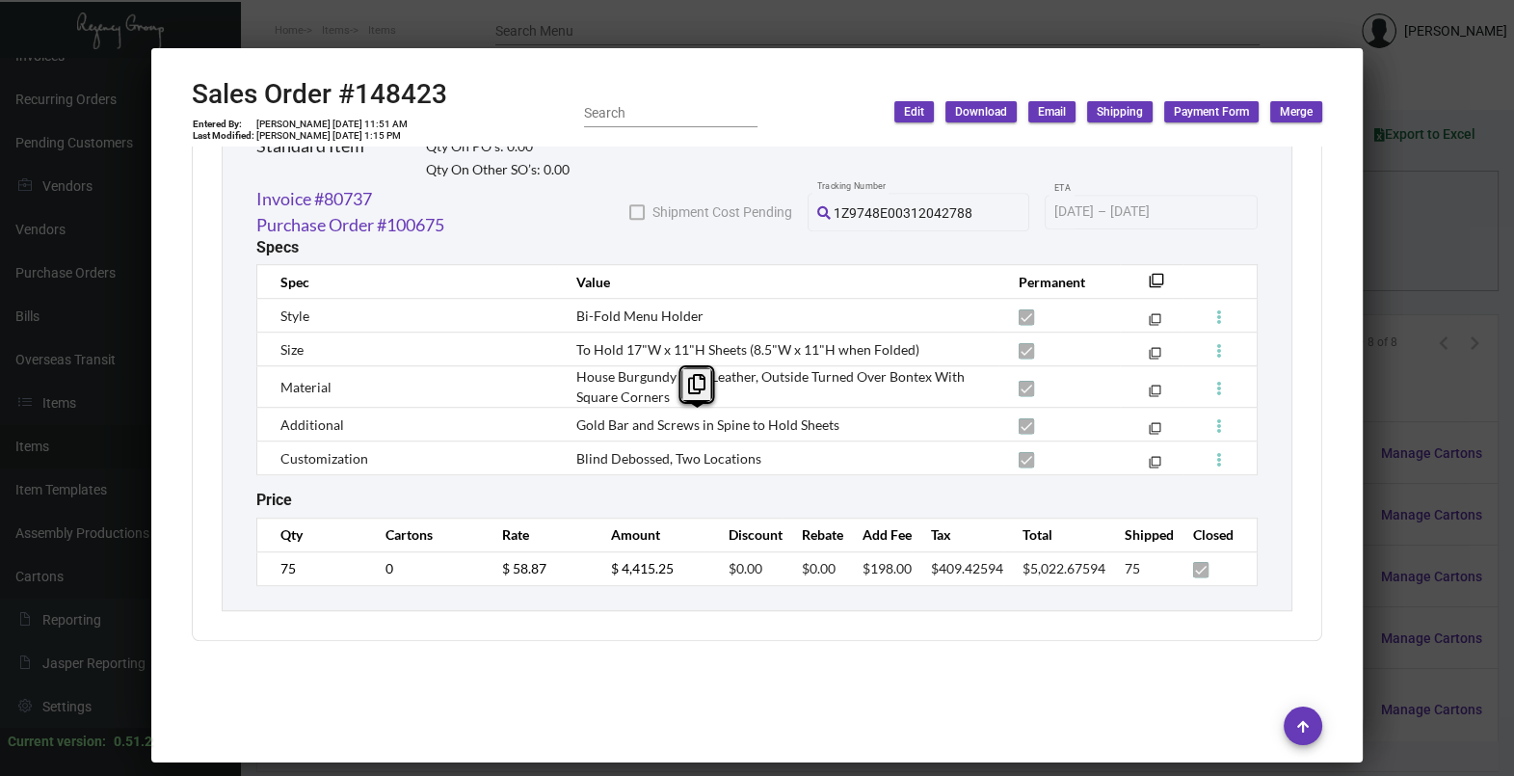
click at [559, 419] on td "Gold Bar and Screws in Spine to Hold Sheets" at bounding box center [778, 425] width 442 height 34
